Goal: Use online tool/utility: Utilize a website feature to perform a specific function

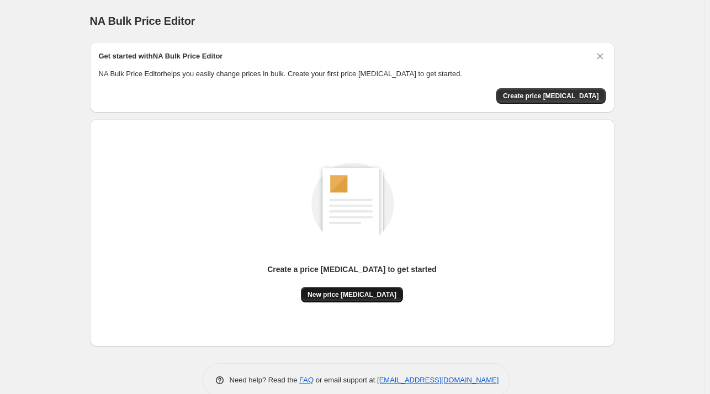
click at [353, 296] on span "New price [MEDICAL_DATA]" at bounding box center [352, 295] width 89 height 9
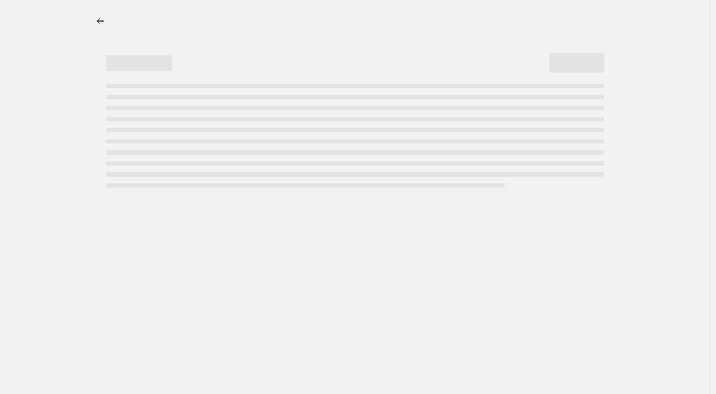
select select "percentage"
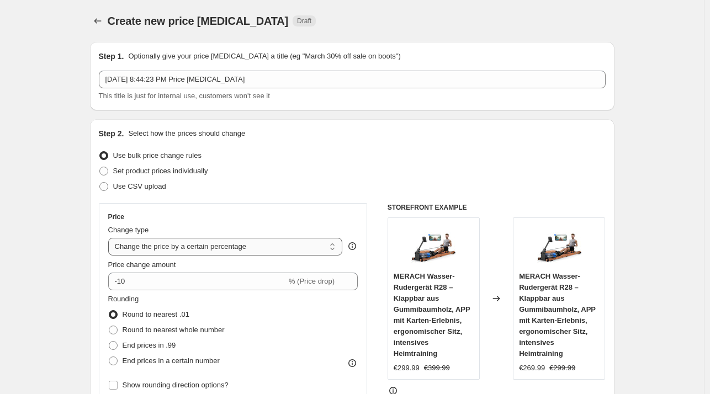
click at [249, 246] on select "Change the price to a certain amount Change the price by a certain amount Chang…" at bounding box center [225, 247] width 235 height 18
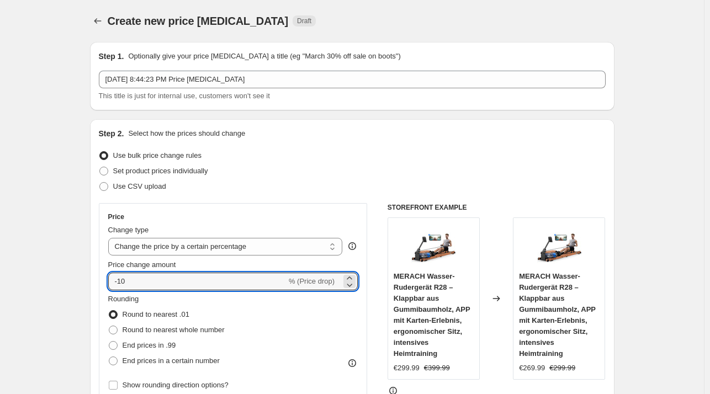
drag, startPoint x: 180, startPoint y: 281, endPoint x: -110, endPoint y: 270, distance: 289.7
click at [0, 270] on html "Home Settings Plans Skip to content Create new price [MEDICAL_DATA]. This page …" at bounding box center [355, 197] width 710 height 394
type input "25"
click at [408, 150] on div "Use bulk price change rules" at bounding box center [352, 155] width 507 height 15
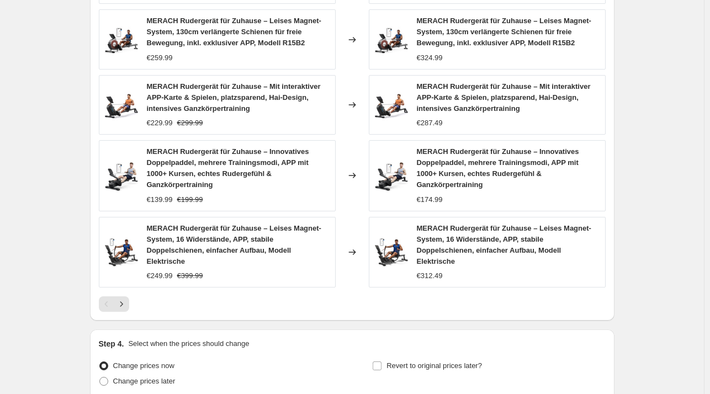
scroll to position [793, 0]
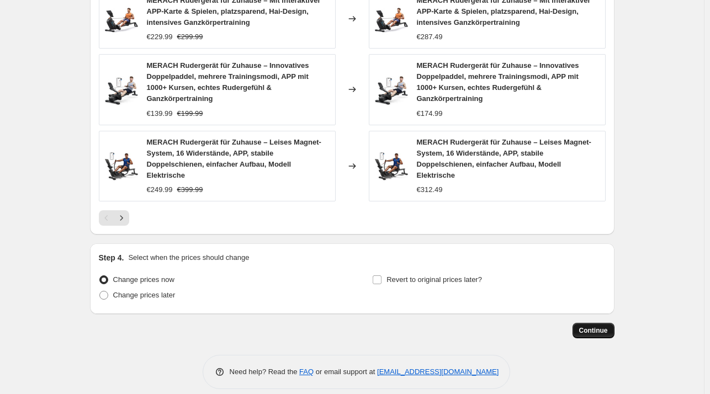
click at [612, 323] on button "Continue" at bounding box center [594, 330] width 42 height 15
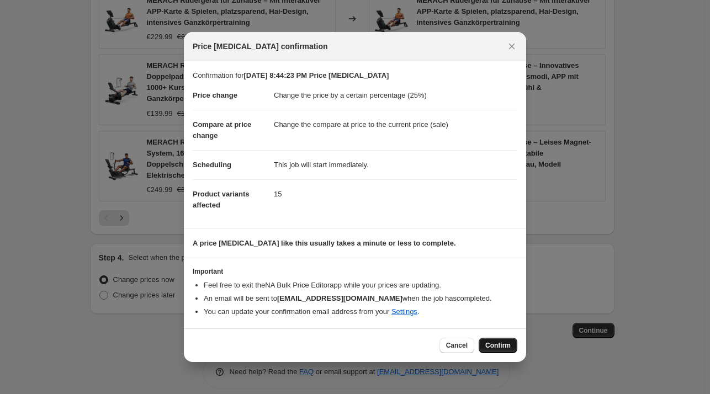
click at [510, 339] on button "Confirm" at bounding box center [498, 345] width 39 height 15
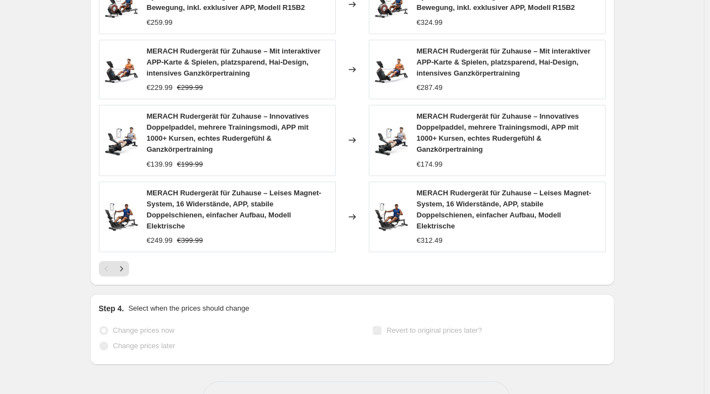
scroll to position [822, 0]
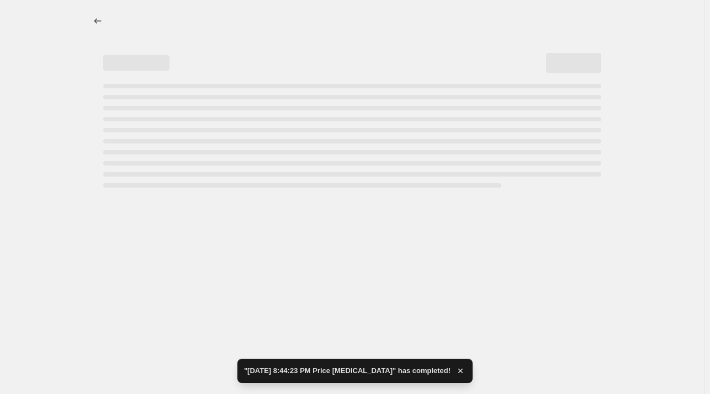
select select "percentage"
